Goal: Transaction & Acquisition: Purchase product/service

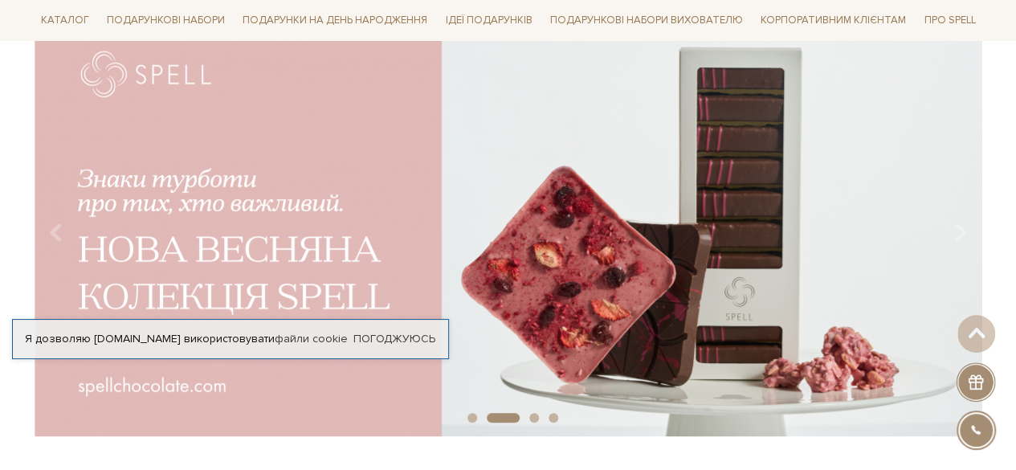
scroll to position [80, 0]
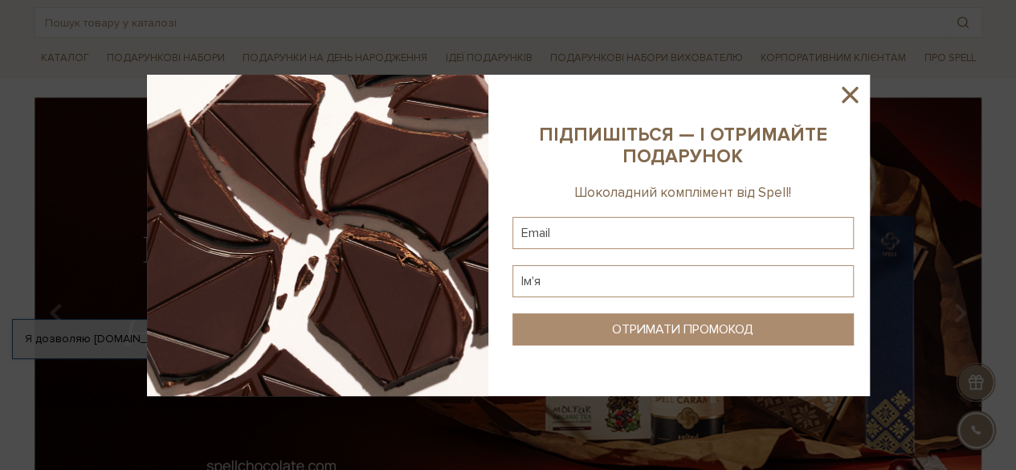
click at [853, 100] on icon at bounding box center [849, 94] width 27 height 27
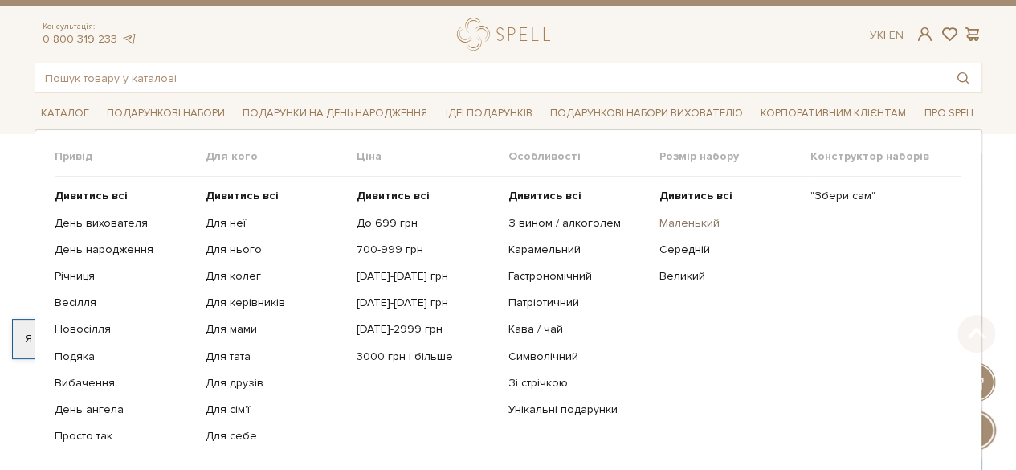
scroll to position [0, 0]
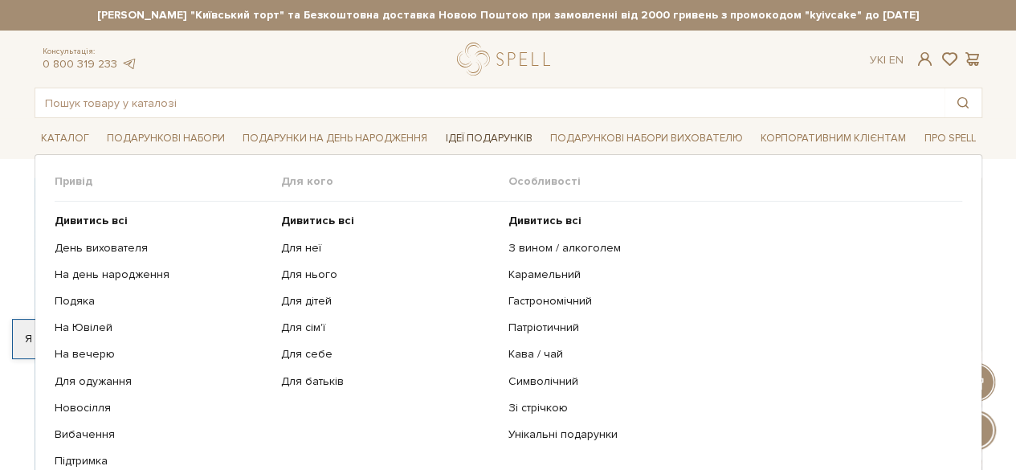
click at [476, 129] on link "Ідеї подарунків" at bounding box center [489, 138] width 100 height 25
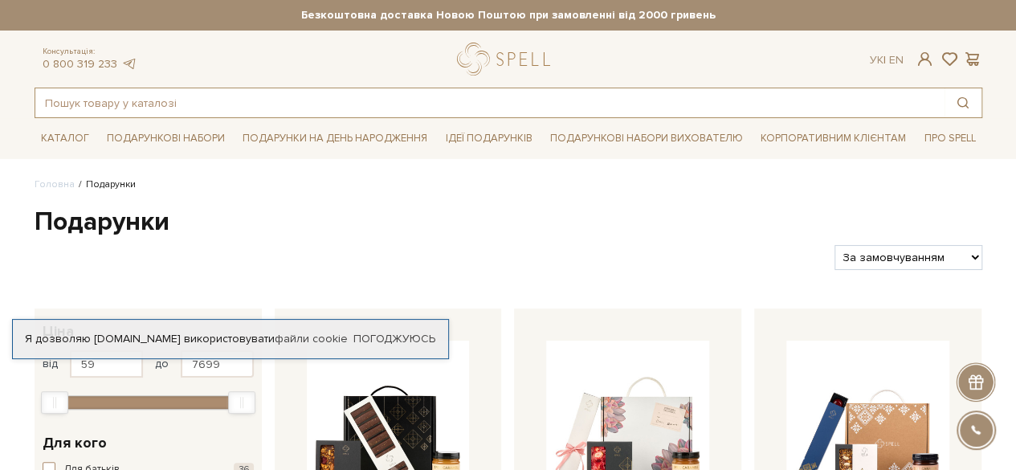
click at [154, 102] on input "text" at bounding box center [489, 102] width 909 height 29
click at [495, 54] on link "logo" at bounding box center [507, 59] width 100 height 33
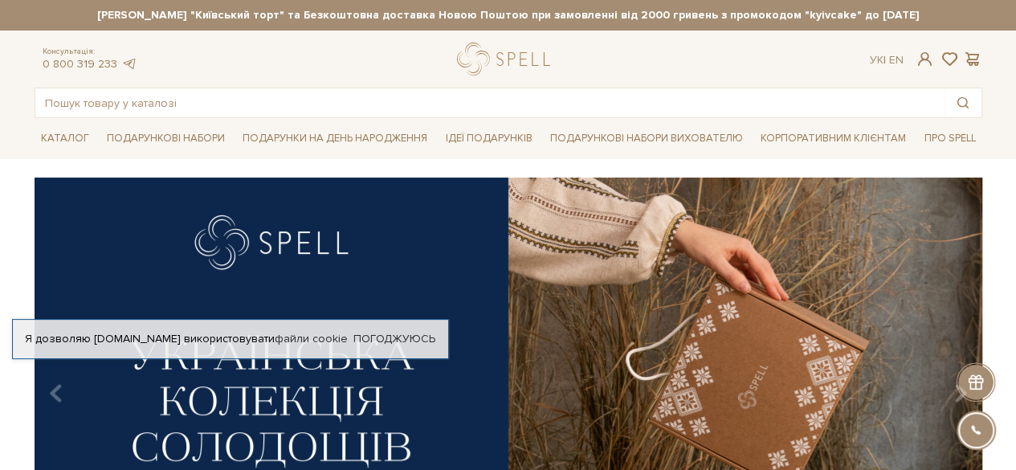
click at [472, 76] on div "Консультація: 0 800 319 233 Ук | En | #карамель #набір цукерок #Колекція до Дня…" at bounding box center [508, 81] width 967 height 76
click at [471, 62] on div at bounding box center [507, 59] width 100 height 33
drag, startPoint x: 271, startPoint y: 72, endPoint x: 241, endPoint y: 104, distance: 43.8
click at [252, 99] on div "Консультація: 0 800 319 233 Ук | En | #карамель #набір цукерок #Колекція до Дня…" at bounding box center [508, 81] width 967 height 76
click at [240, 105] on input "text" at bounding box center [489, 102] width 909 height 29
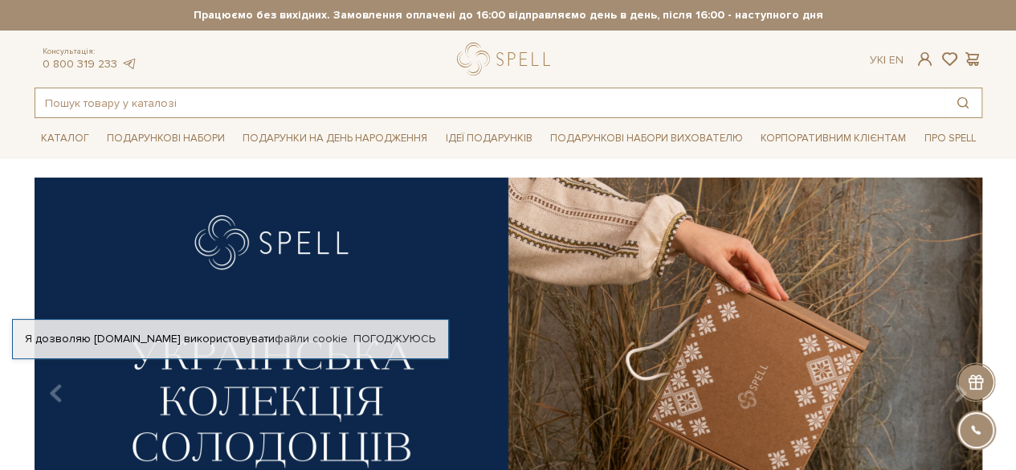
type input "g"
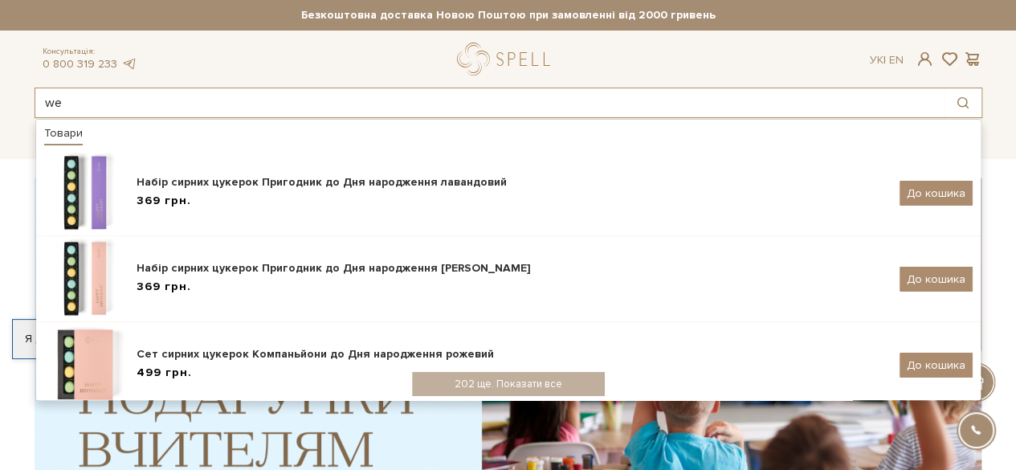
type input "w"
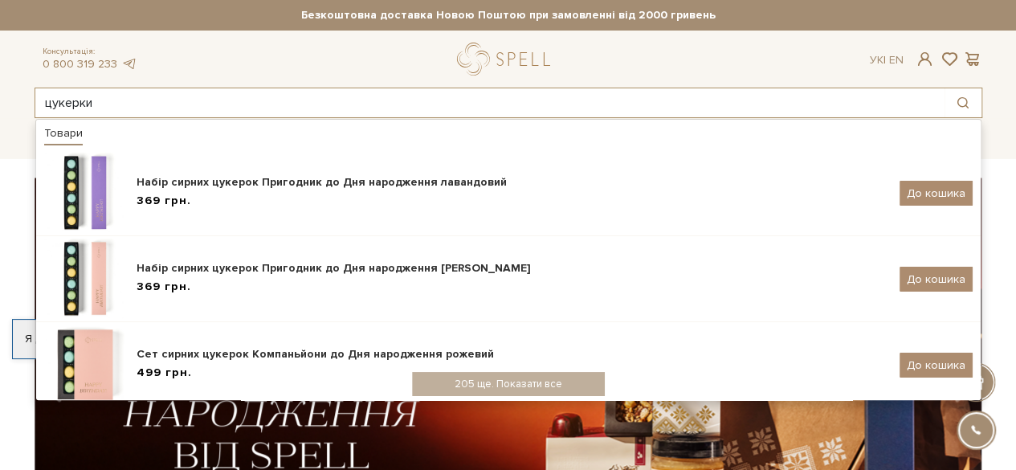
type input "цукерки"
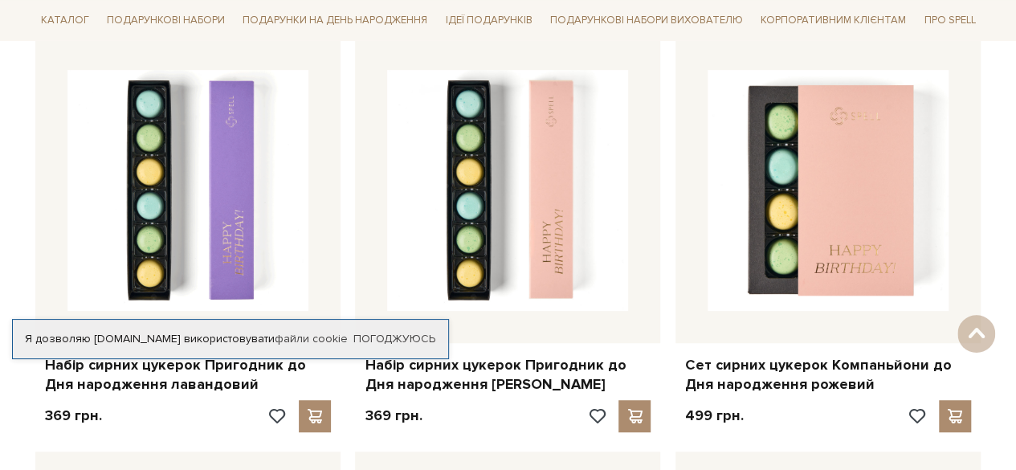
scroll to position [321, 0]
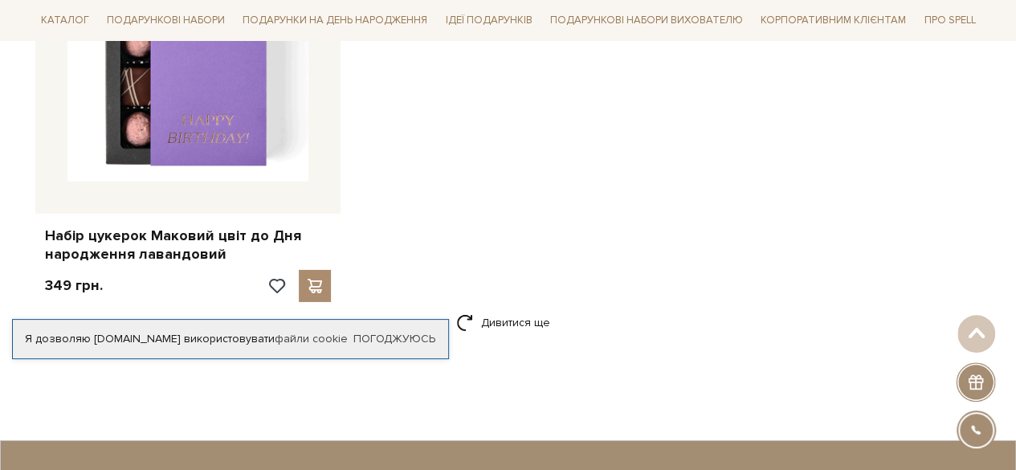
scroll to position [2732, 0]
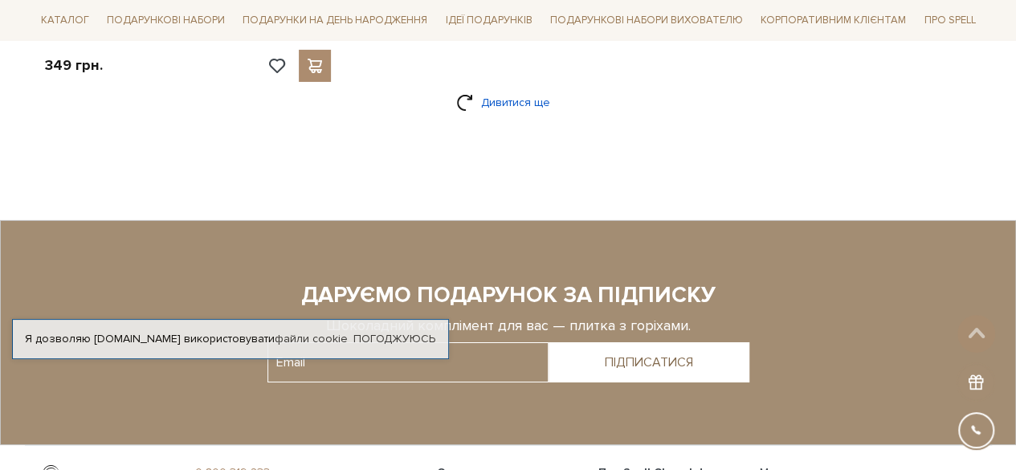
click at [537, 100] on link "Дивитися ще" at bounding box center [508, 102] width 104 height 28
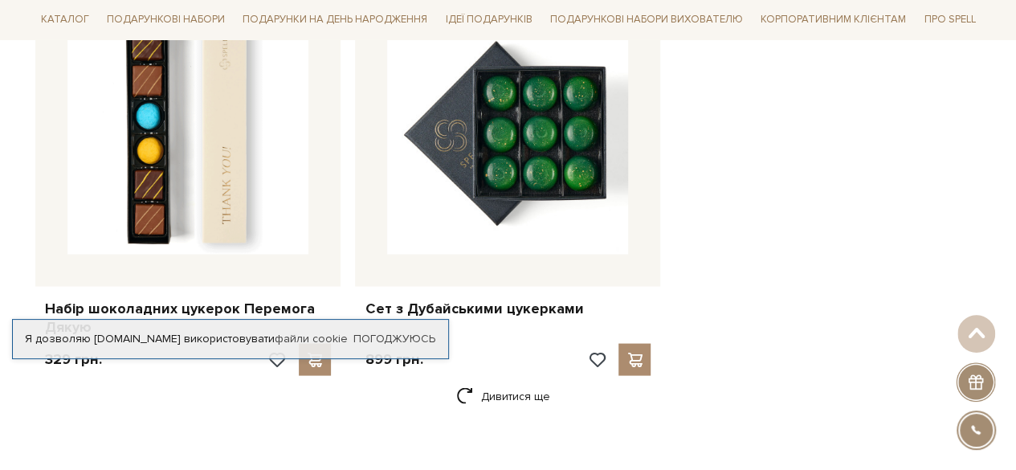
scroll to position [4660, 0]
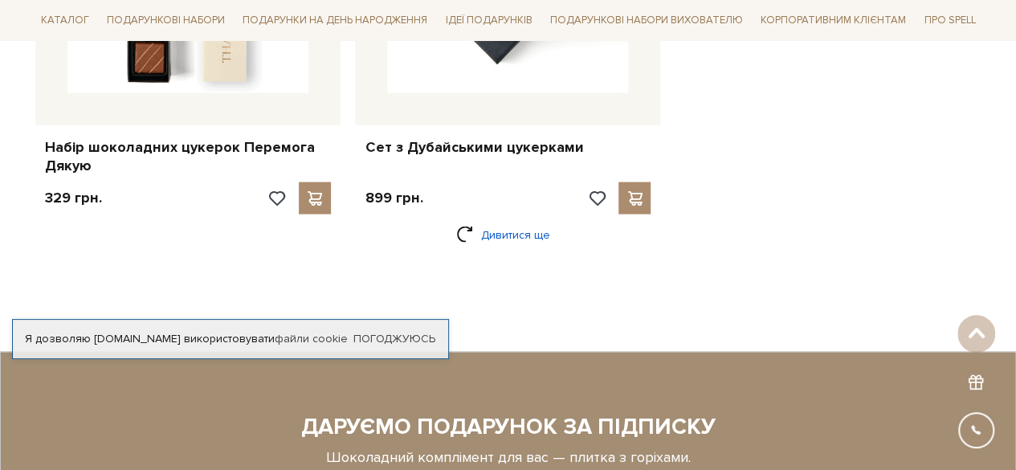
click at [513, 237] on link "Дивитися ще" at bounding box center [508, 235] width 104 height 28
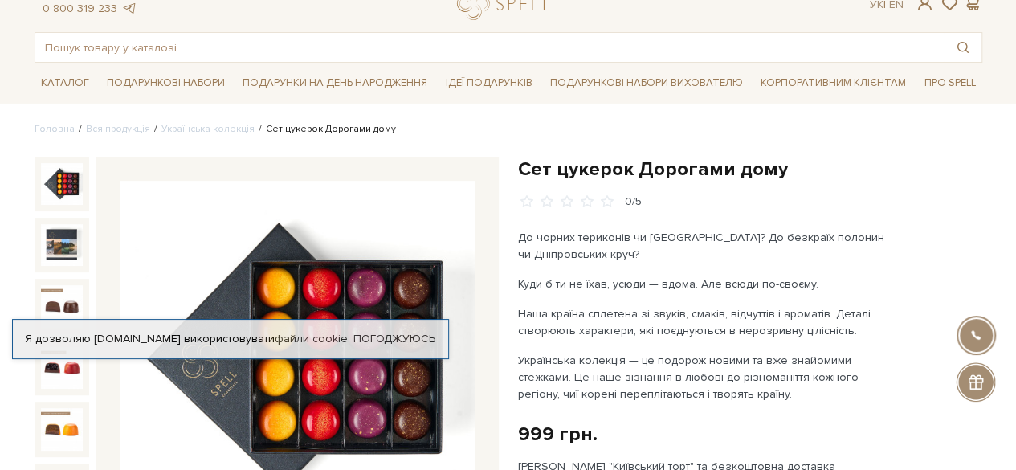
scroll to position [80, 0]
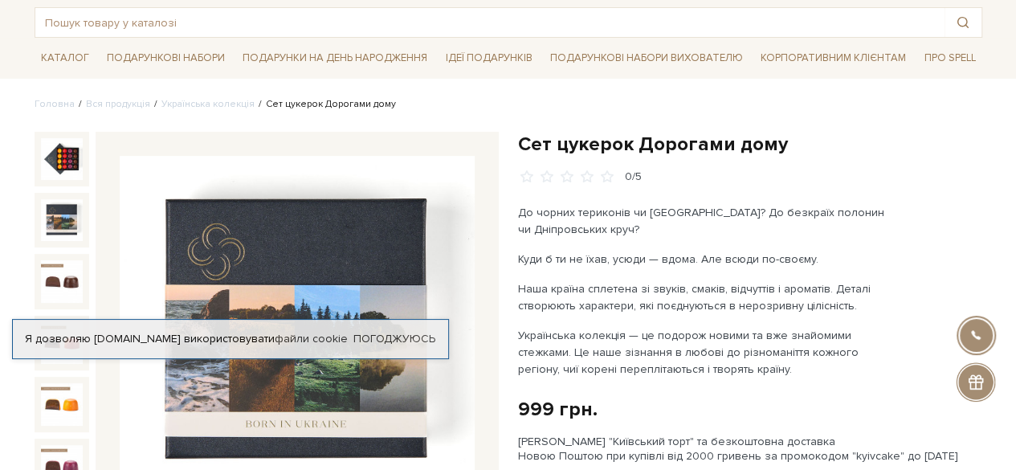
click at [76, 215] on img at bounding box center [62, 220] width 42 height 42
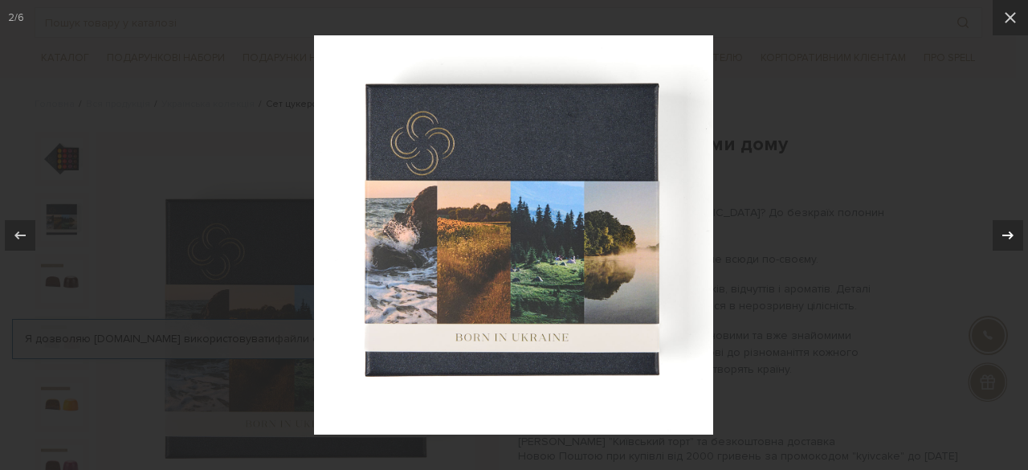
click at [1013, 239] on icon at bounding box center [1008, 235] width 19 height 19
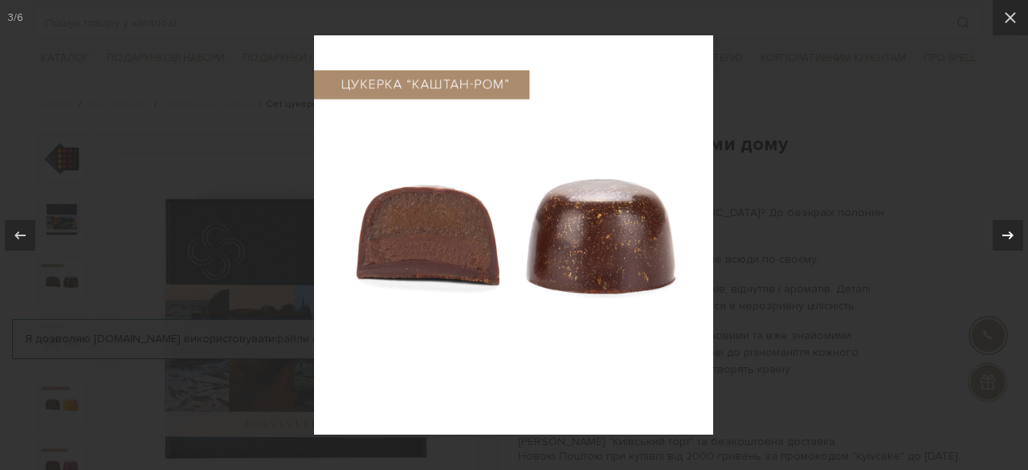
click at [1013, 239] on icon at bounding box center [1008, 235] width 19 height 19
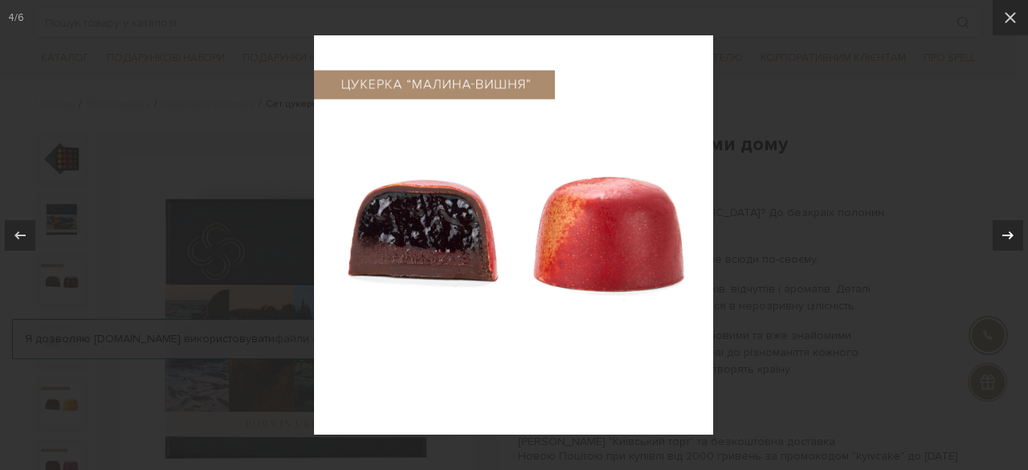
click at [1013, 239] on icon at bounding box center [1008, 235] width 19 height 19
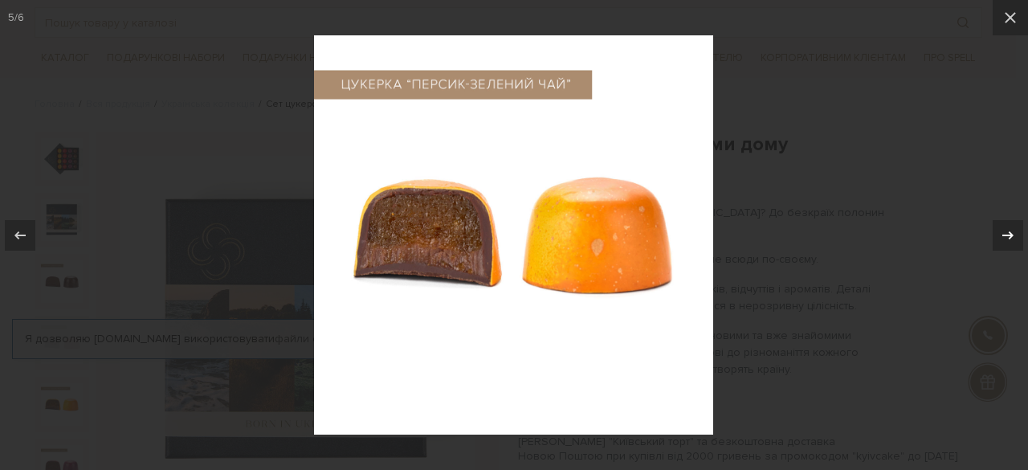
click at [1013, 239] on icon at bounding box center [1008, 235] width 19 height 19
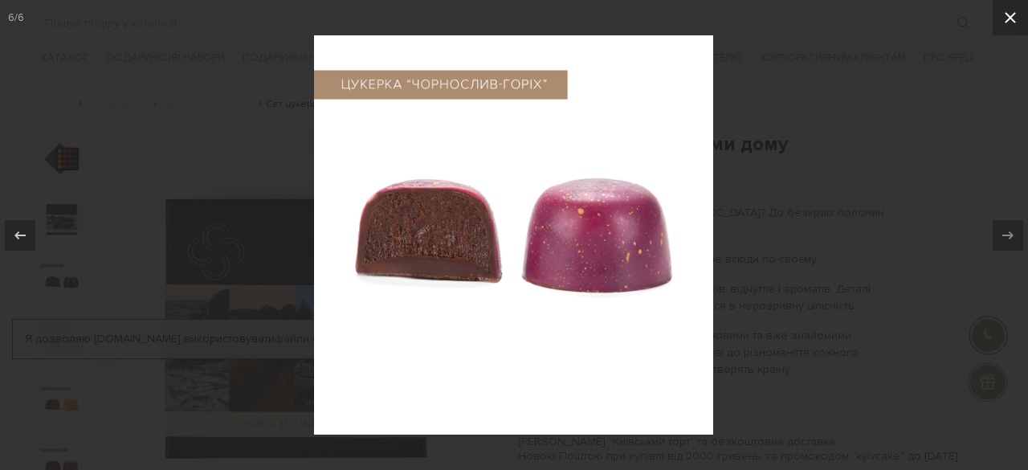
click at [1007, 27] on icon at bounding box center [1010, 17] width 19 height 19
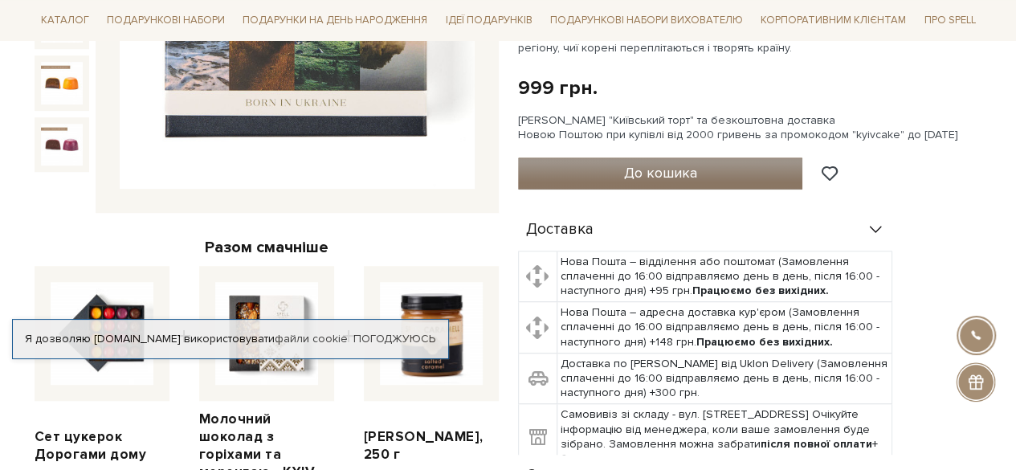
scroll to position [643, 0]
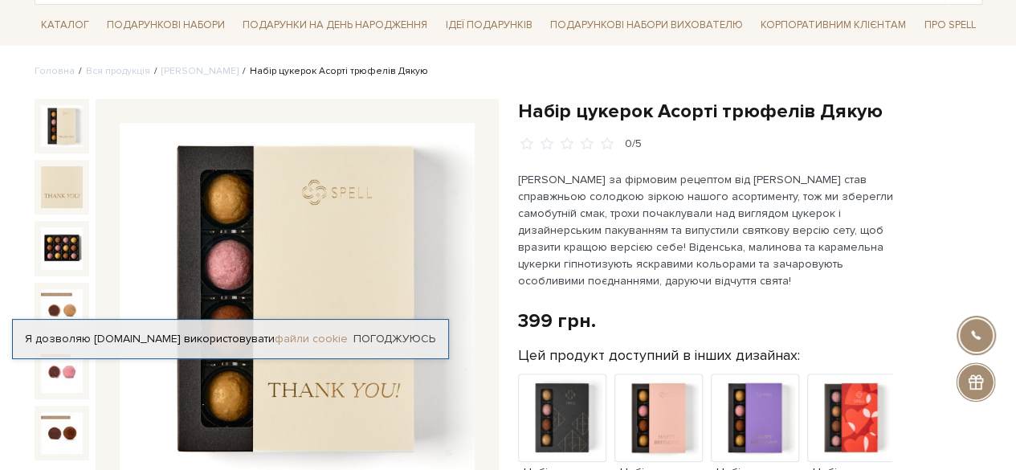
scroll to position [161, 0]
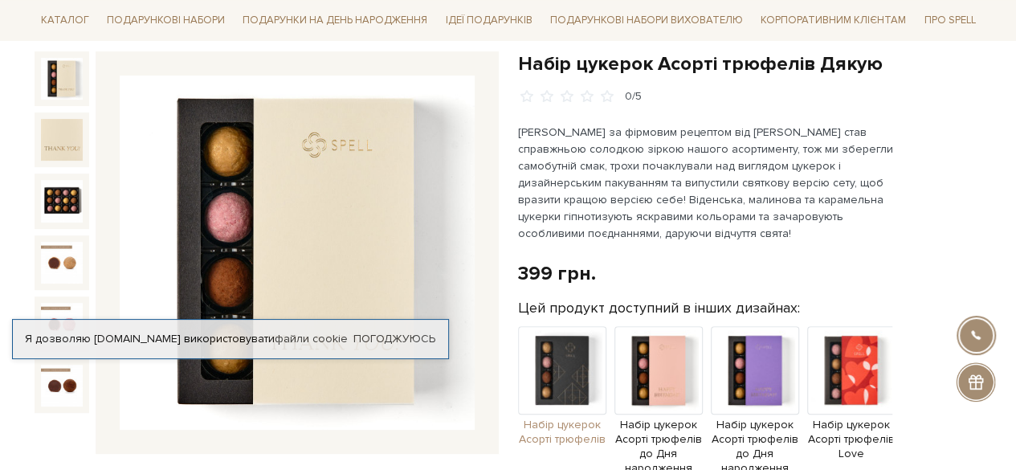
click at [581, 378] on img at bounding box center [562, 370] width 88 height 88
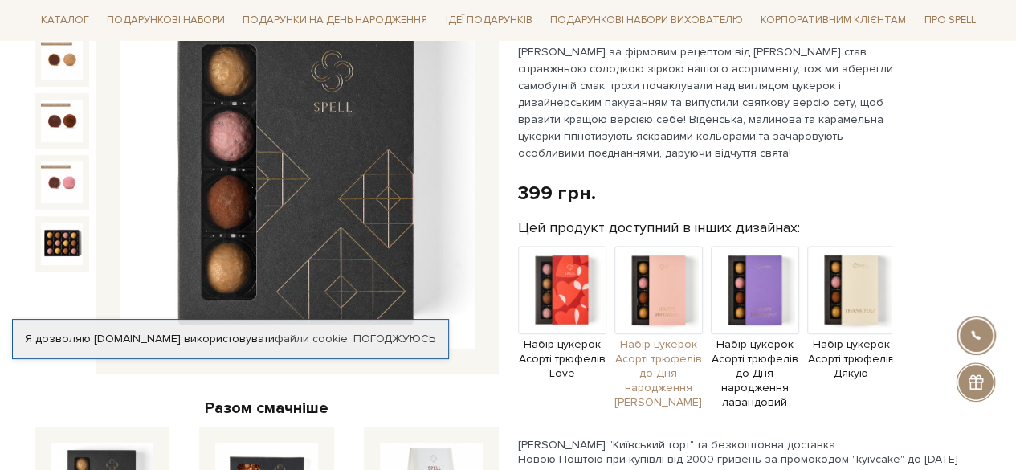
click at [648, 306] on img at bounding box center [659, 290] width 88 height 88
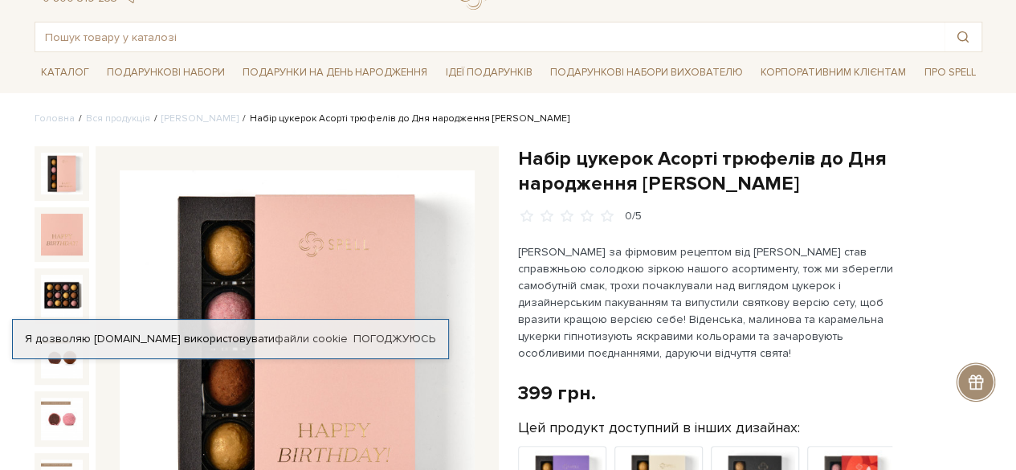
scroll to position [241, 0]
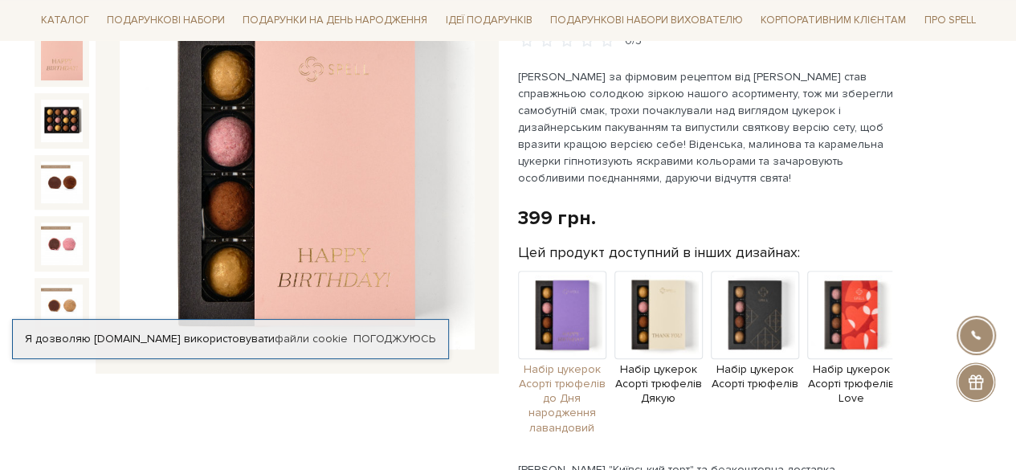
click at [550, 306] on img at bounding box center [562, 315] width 88 height 88
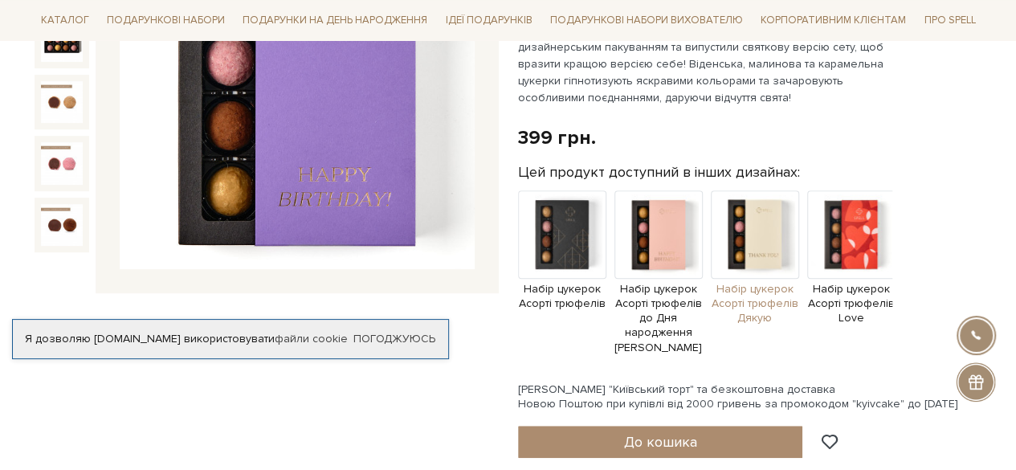
click at [731, 229] on img at bounding box center [755, 234] width 88 height 88
